Goal: Complete application form: Complete application form

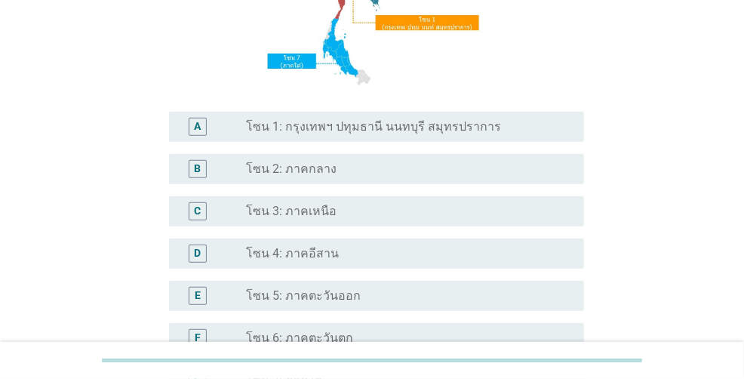
scroll to position [226, 0]
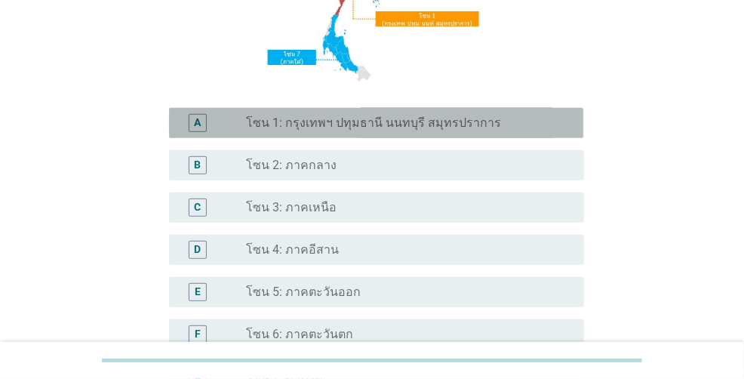
click at [264, 125] on label "โซน 1: กรุงเทพฯ ปทุมธานี นนทบุรี สมุทรปราการ" at bounding box center [374, 122] width 255 height 15
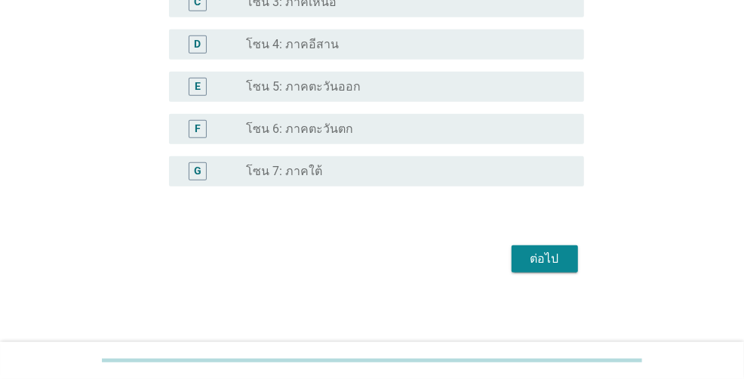
scroll to position [433, 0]
click at [534, 264] on div "ต่อไป" at bounding box center [544, 257] width 42 height 18
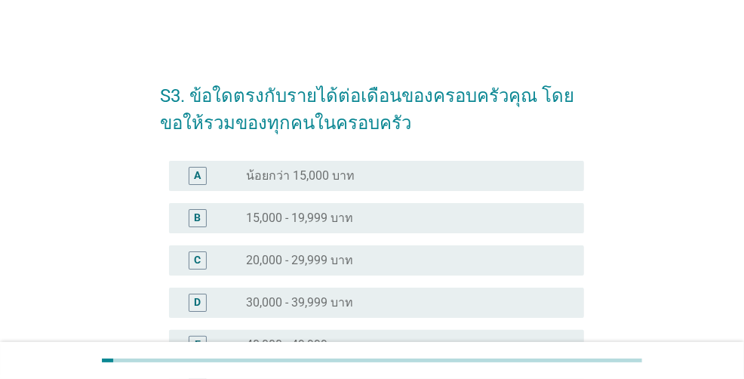
scroll to position [75, 0]
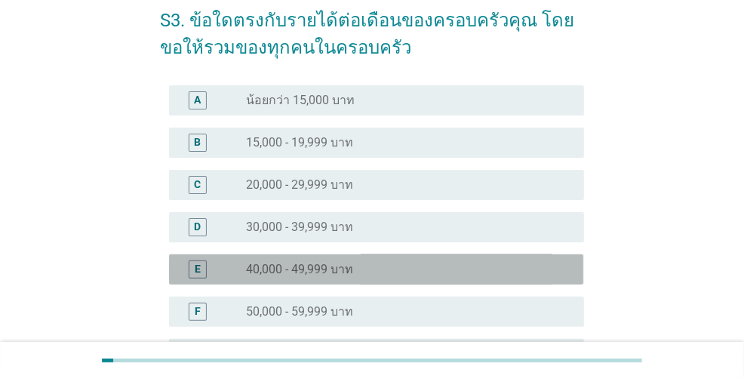
click at [462, 268] on div "radio_button_unchecked 40,000 - 49,999 บาท" at bounding box center [403, 269] width 313 height 15
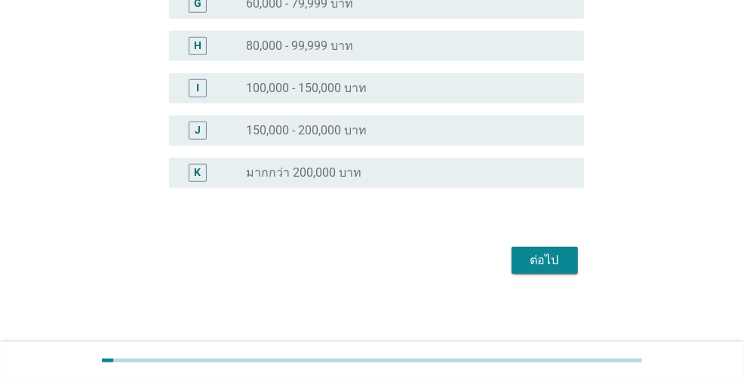
scroll to position [428, 0]
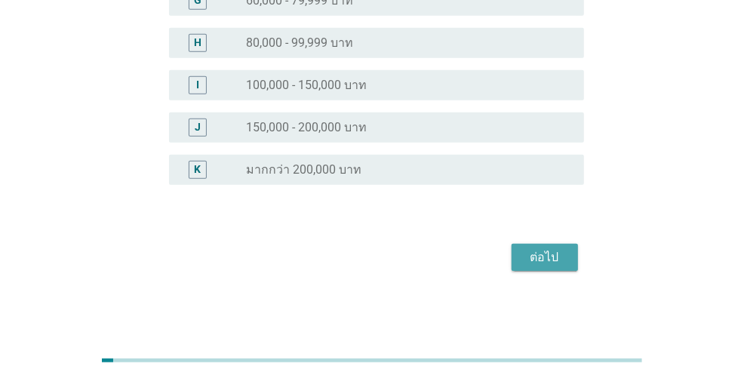
click at [536, 261] on div "ต่อไป" at bounding box center [544, 257] width 42 height 18
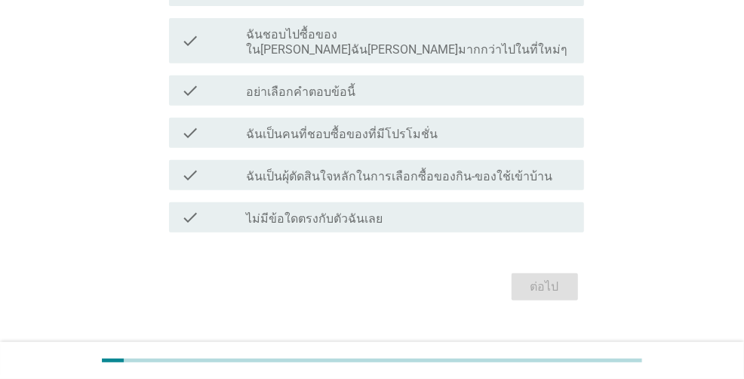
scroll to position [302, 0]
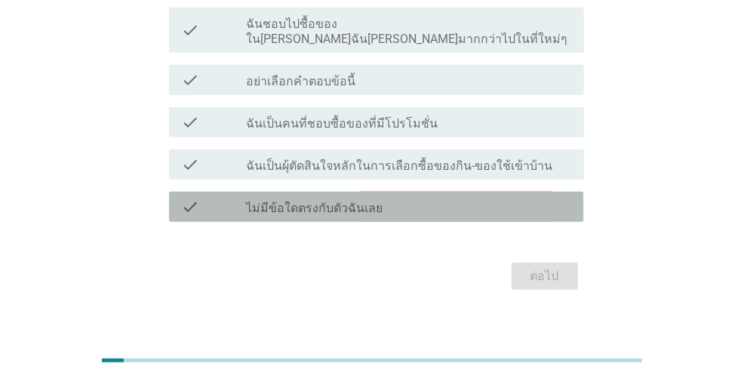
click at [292, 201] on label "ไม่มีข้อใดตรงกับตัวฉันเลย" at bounding box center [315, 208] width 136 height 15
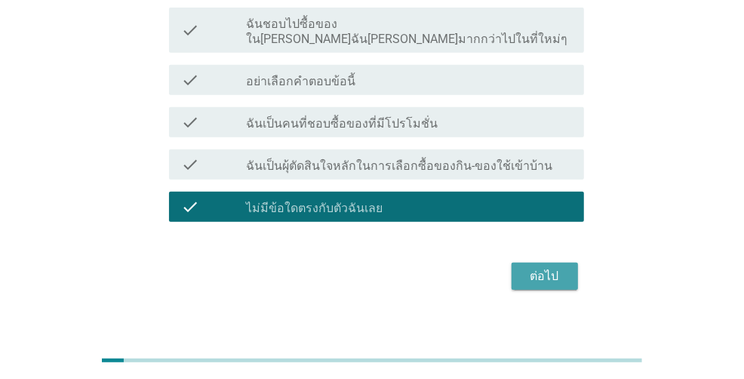
click at [538, 267] on div "ต่อไป" at bounding box center [544, 276] width 42 height 18
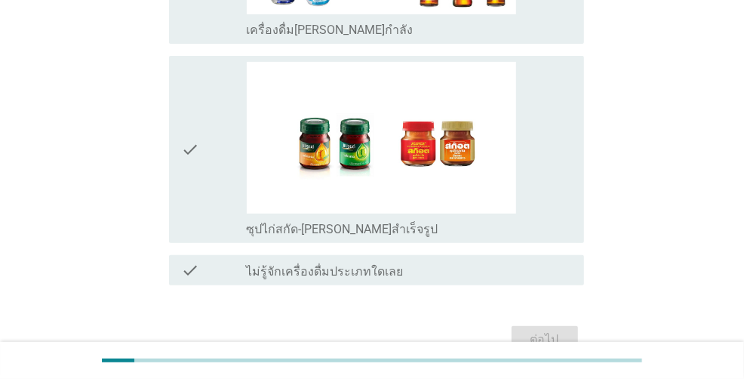
scroll to position [2865, 0]
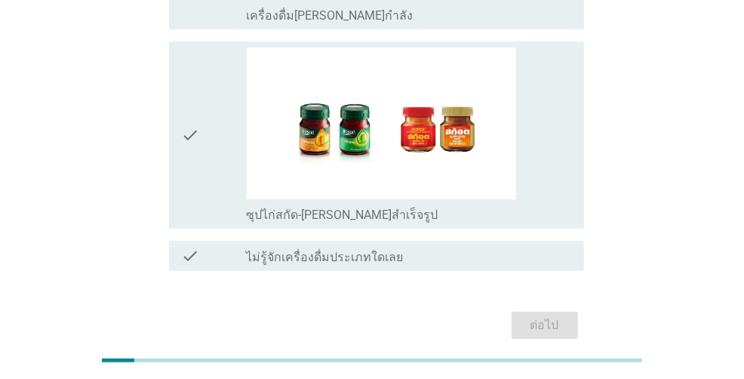
click at [194, 80] on icon "check" at bounding box center [190, 135] width 18 height 175
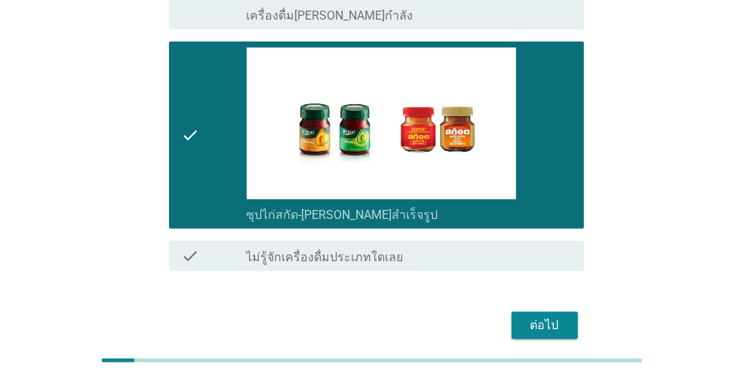
click at [535, 316] on div "ต่อไป" at bounding box center [544, 325] width 42 height 18
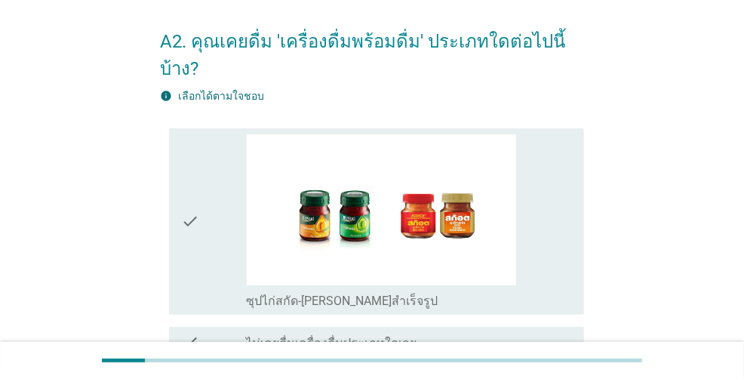
scroll to position [75, 0]
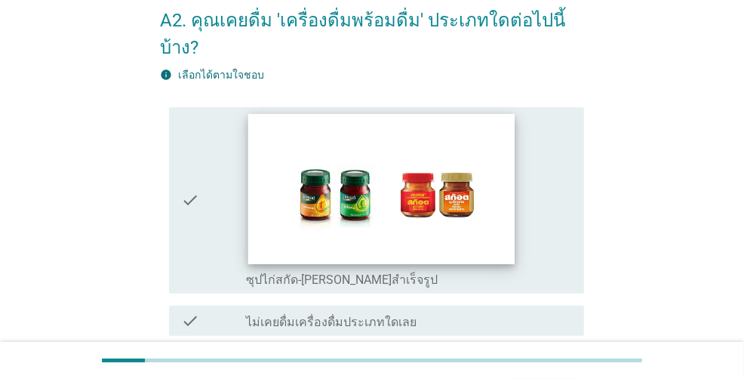
click at [300, 213] on img at bounding box center [380, 189] width 266 height 150
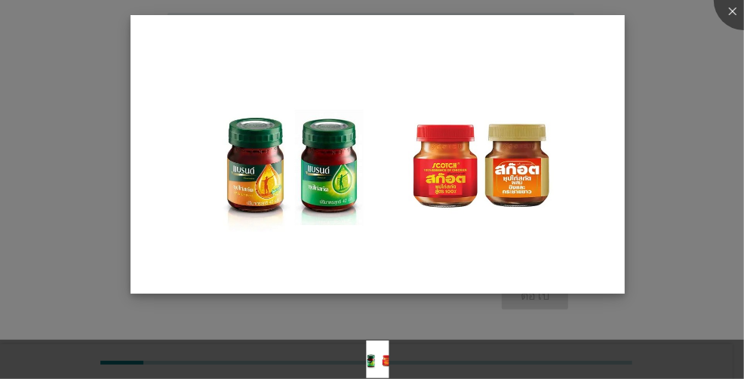
scroll to position [170, 0]
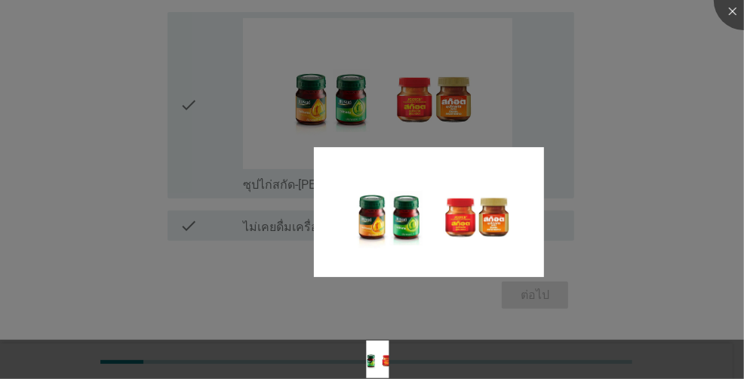
click at [230, 146] on div at bounding box center [372, 189] width 744 height 379
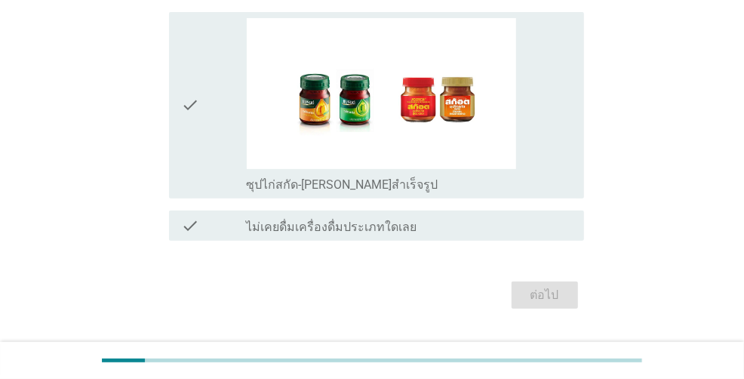
click at [534, 277] on div "ต่อไป" at bounding box center [371, 295] width 423 height 36
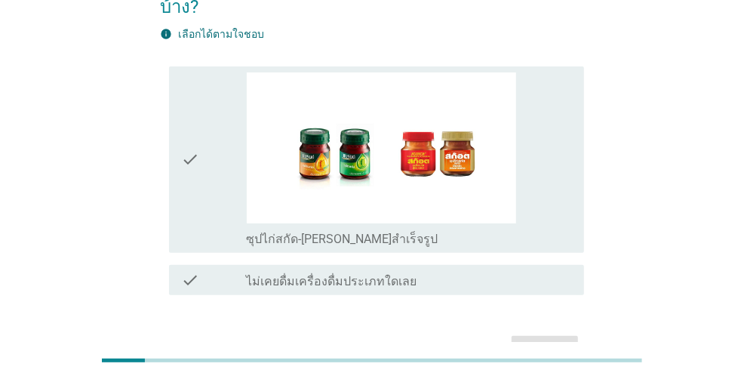
scroll to position [95, 0]
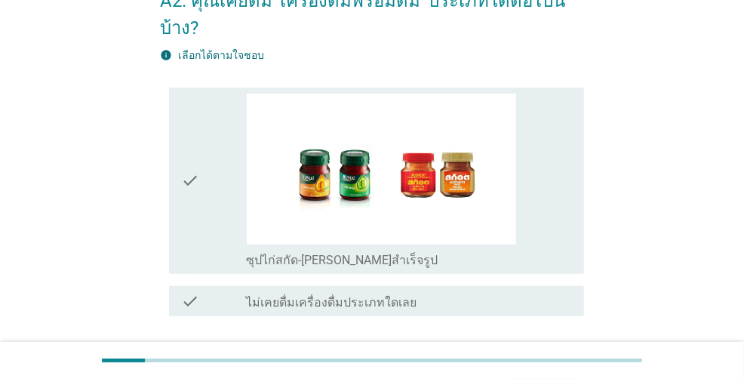
click at [190, 153] on icon "check" at bounding box center [190, 181] width 18 height 175
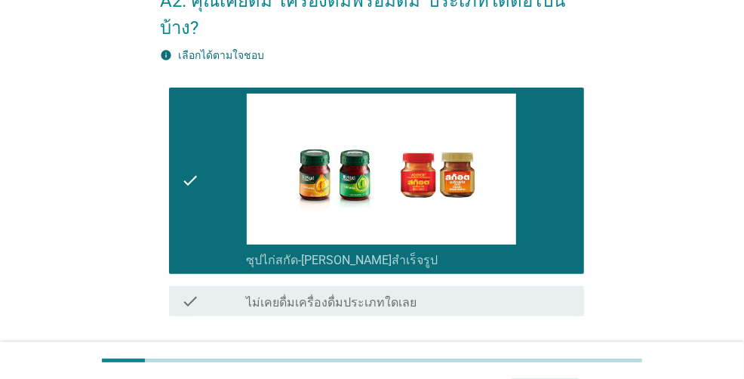
click at [530, 357] on button "ต่อไป" at bounding box center [544, 370] width 66 height 27
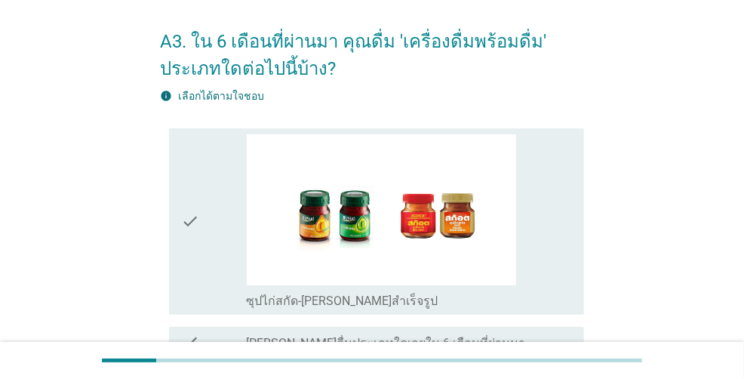
scroll to position [75, 0]
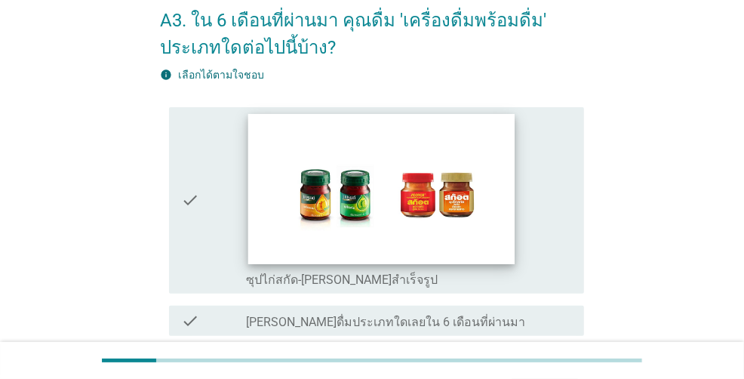
click at [323, 221] on img at bounding box center [380, 189] width 266 height 150
